Goal: Find specific page/section: Find specific page/section

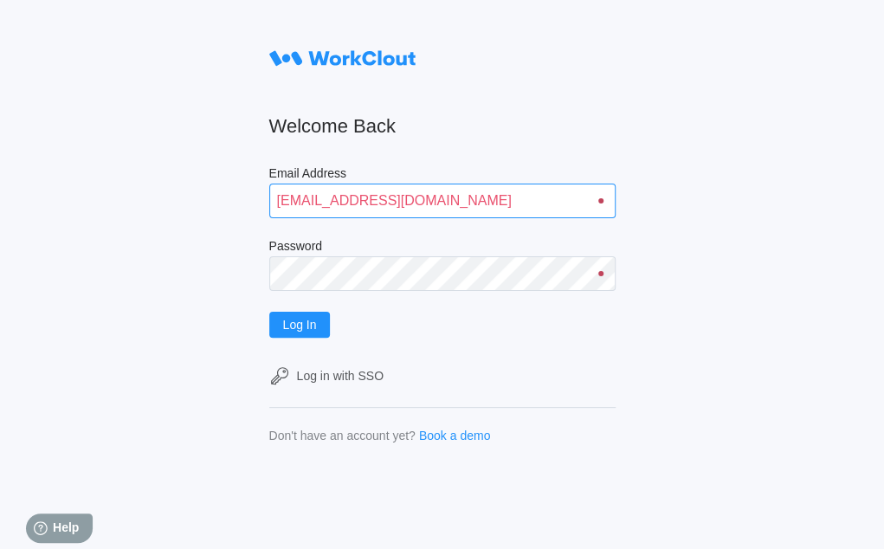
type input "quadristi@simcona.com"
